Goal: Task Accomplishment & Management: Manage account settings

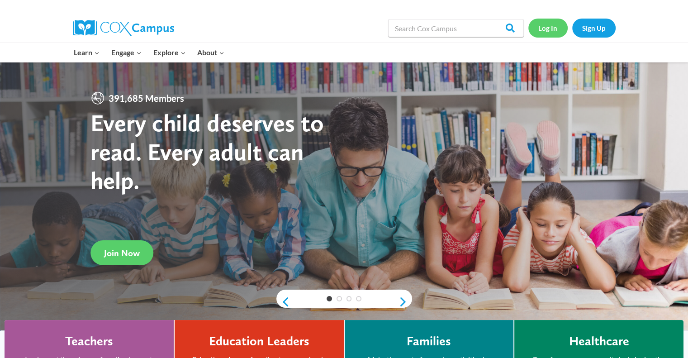
click at [554, 26] on link "Log In" at bounding box center [548, 28] width 39 height 19
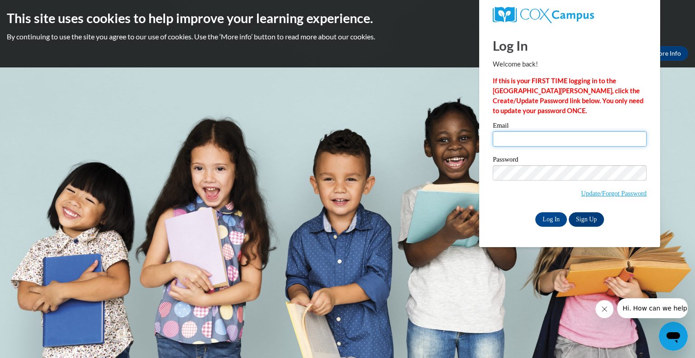
click at [512, 138] on input "Email" at bounding box center [570, 138] width 154 height 15
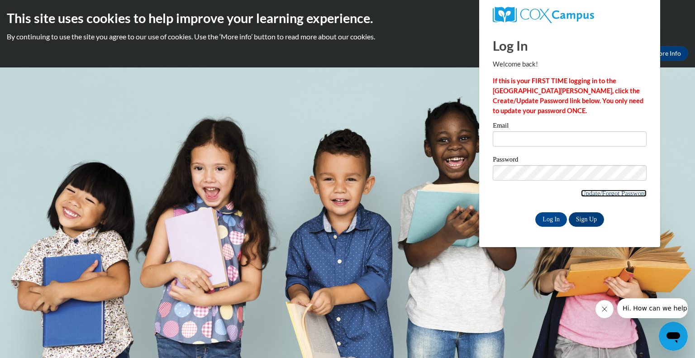
click at [595, 194] on link "Update/Forgot Password" at bounding box center [614, 193] width 66 height 7
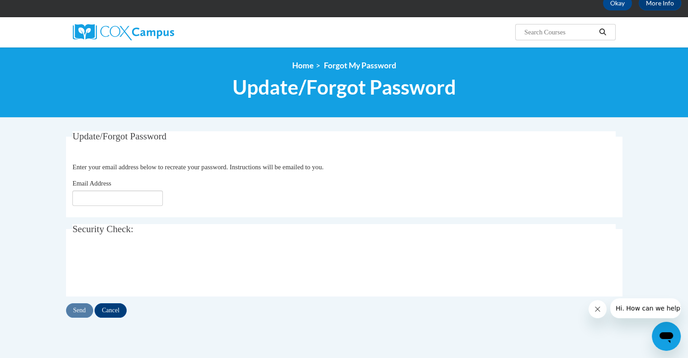
scroll to position [51, 0]
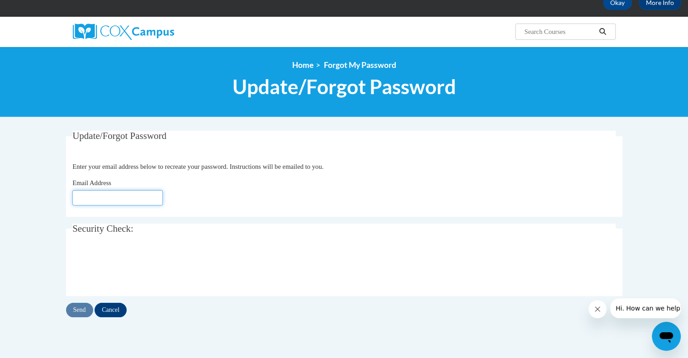
click at [112, 198] on input "Email Address" at bounding box center [117, 197] width 91 height 15
type input "mesoto@kusd.edu"
click button "Refresh captcha" at bounding box center [0, 0] width 0 height 0
click at [83, 308] on input "Send" at bounding box center [79, 310] width 27 height 14
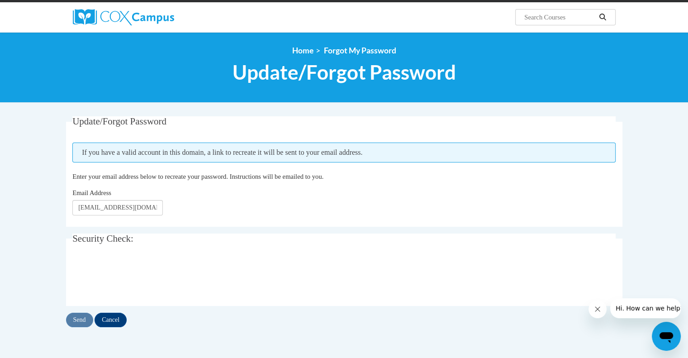
scroll to position [100, 0]
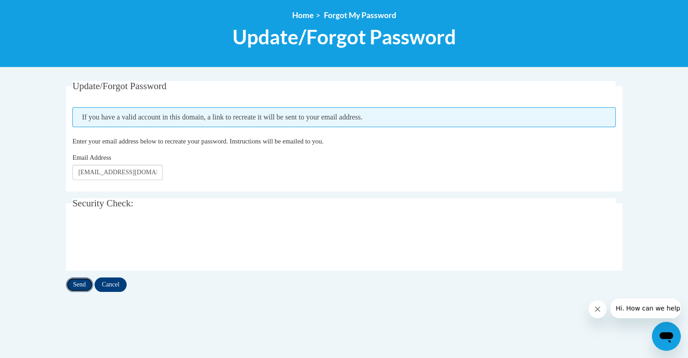
click at [86, 286] on input "Send" at bounding box center [79, 284] width 27 height 14
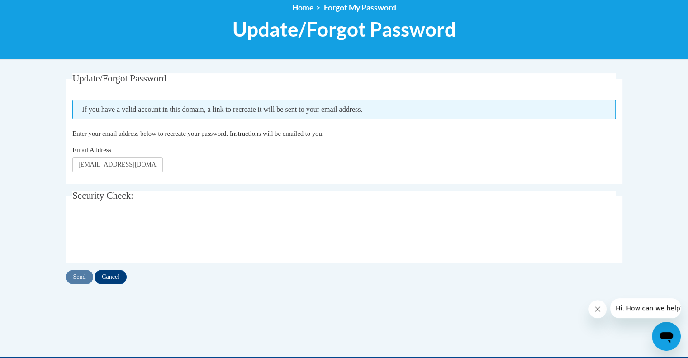
scroll to position [110, 0]
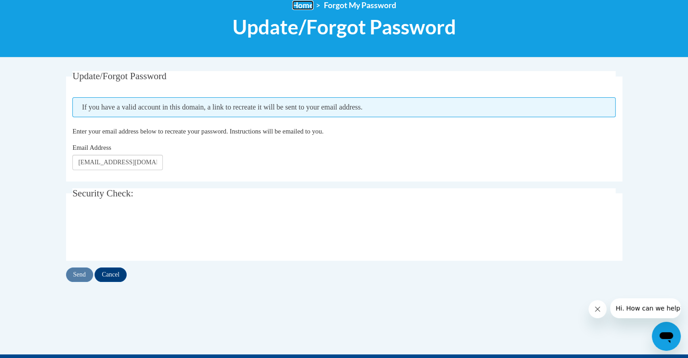
click at [308, 4] on link "Home" at bounding box center [302, 5] width 21 height 10
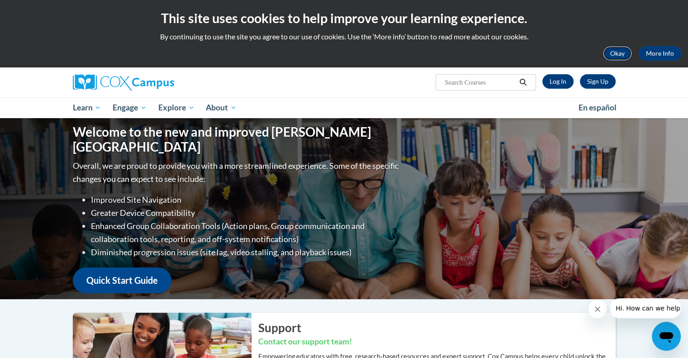
click at [619, 52] on button "Okay" at bounding box center [617, 53] width 29 height 14
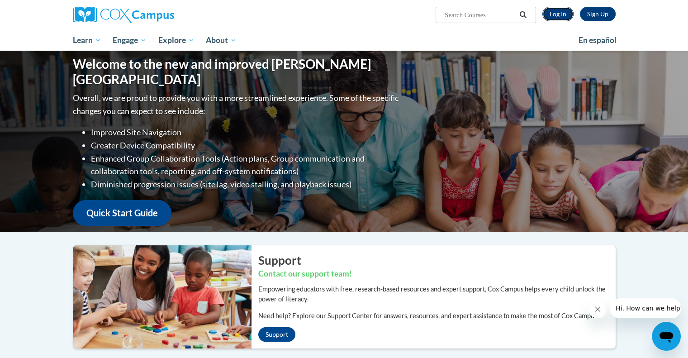
click at [558, 16] on link "Log In" at bounding box center [558, 14] width 31 height 14
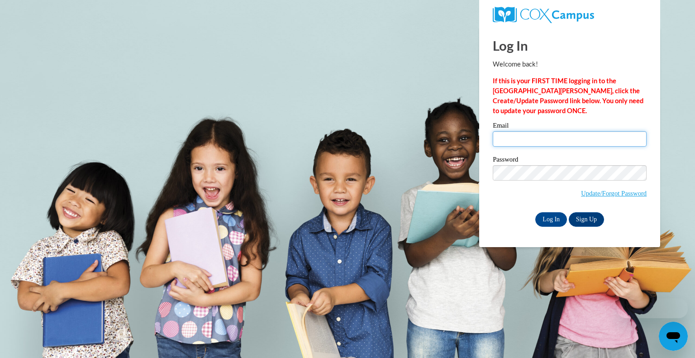
click at [515, 136] on input "Email" at bounding box center [570, 138] width 154 height 15
